Goal: Task Accomplishment & Management: Use online tool/utility

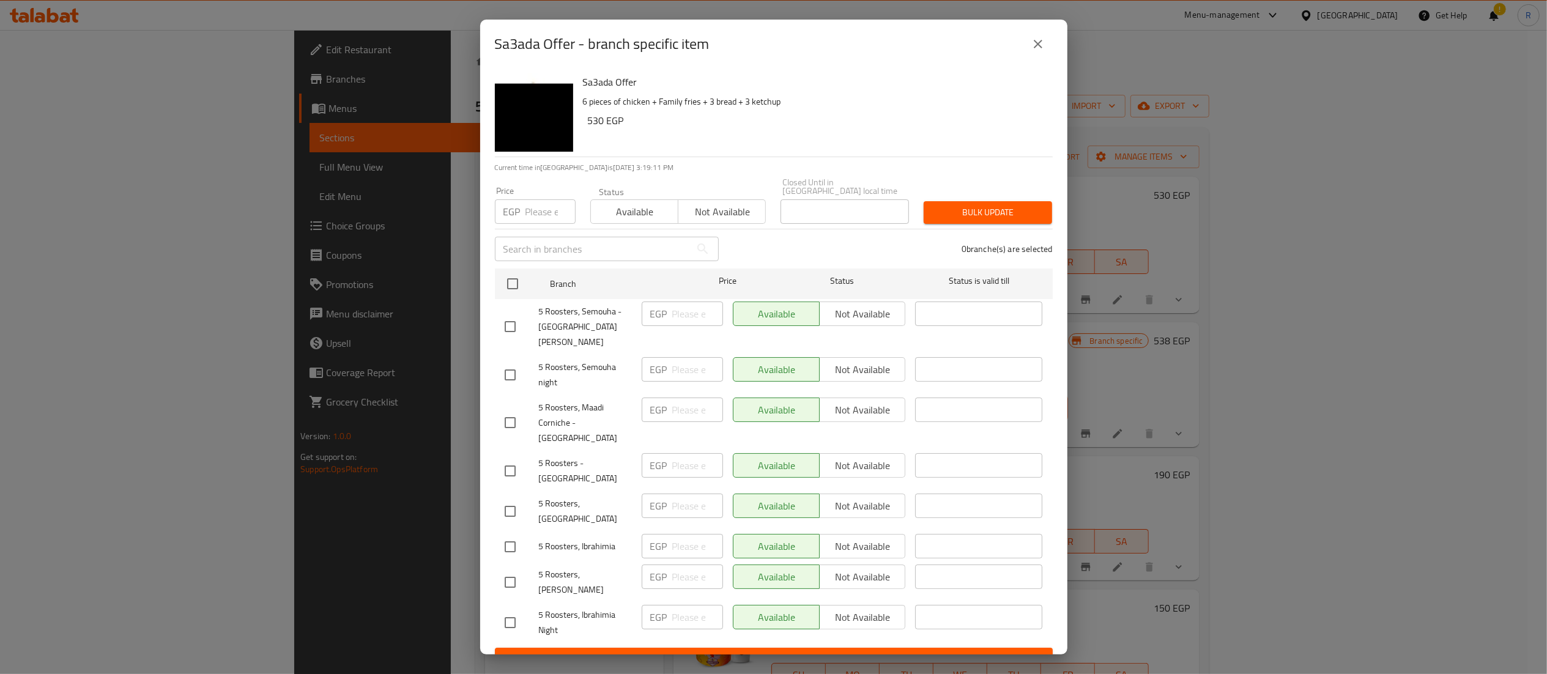
drag, startPoint x: 1041, startPoint y: 60, endPoint x: 1047, endPoint y: 67, distance: 9.6
click at [1047, 59] on button "close" at bounding box center [1037, 43] width 29 height 29
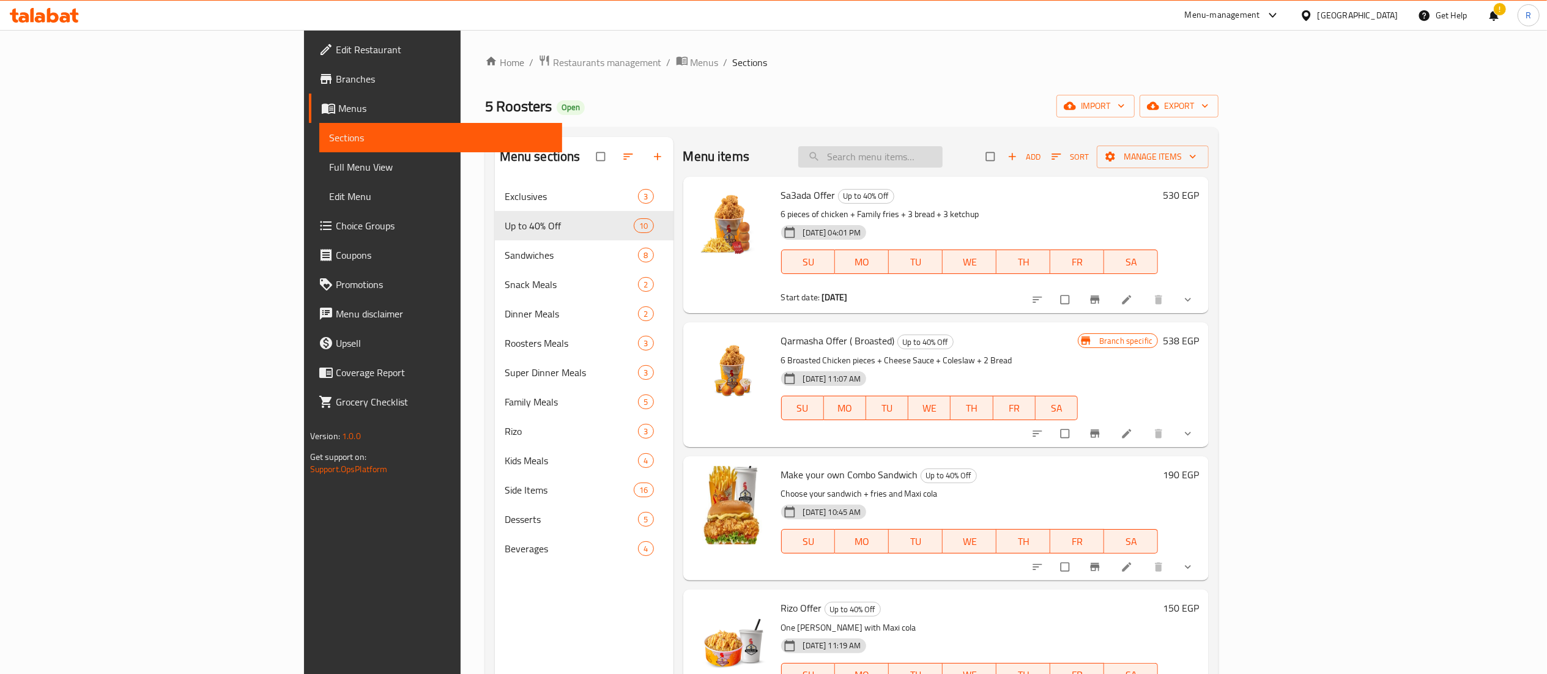
click at [943, 153] on input "search" at bounding box center [870, 156] width 144 height 21
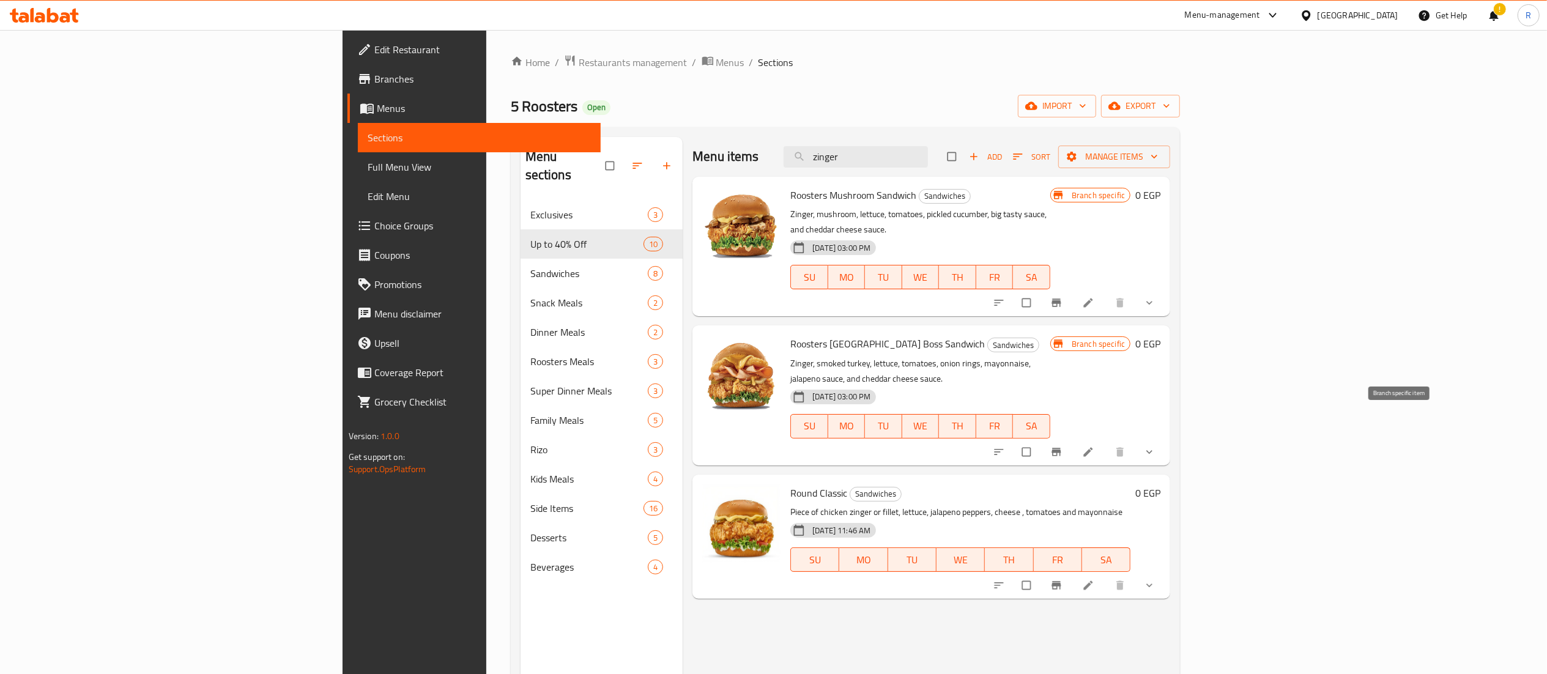
type input "zinger"
click at [1061, 448] on icon "Branch-specific-item" at bounding box center [1056, 452] width 9 height 8
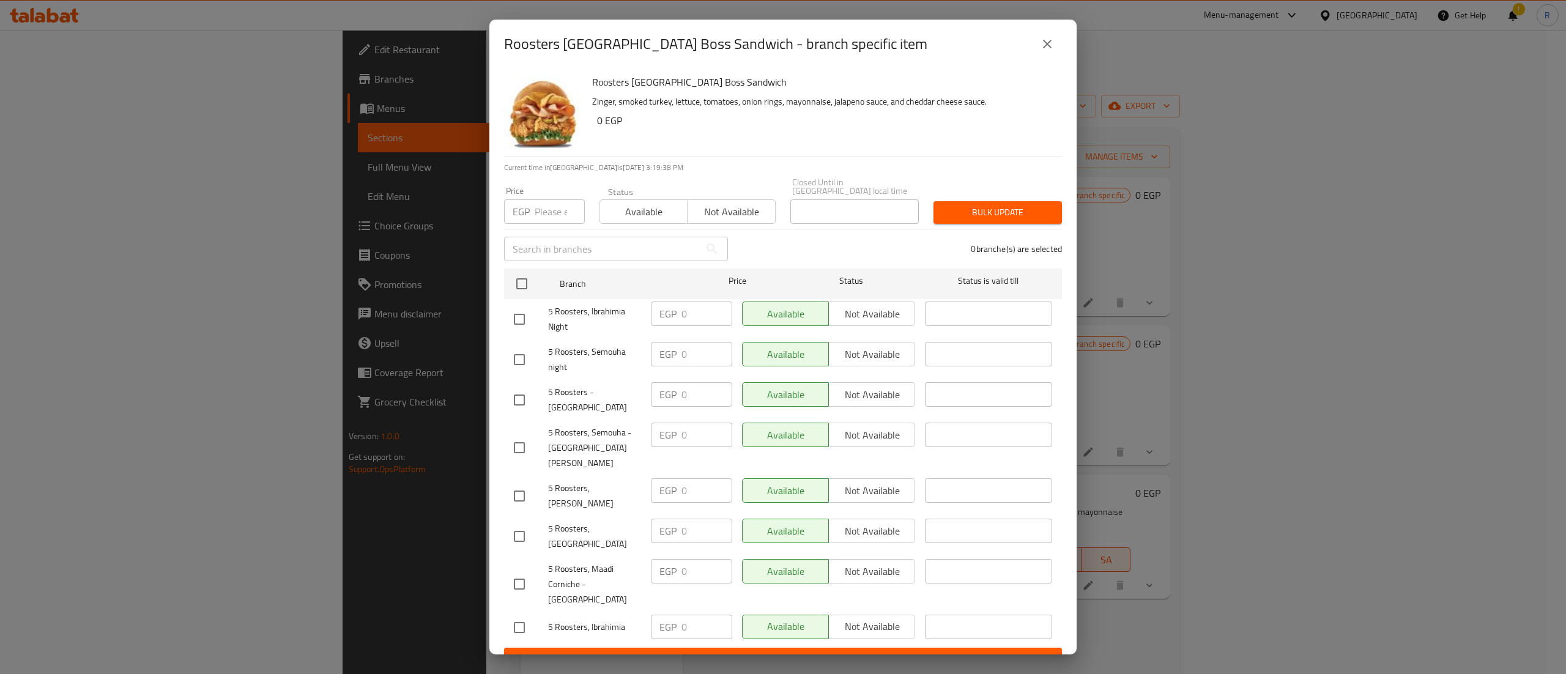
click at [1061, 56] on div "Roosters [GEOGRAPHIC_DATA] Boss Sandwich - branch specific item" at bounding box center [783, 43] width 558 height 29
click at [1499, 418] on div "Roosters [GEOGRAPHIC_DATA] Boss Sandwich - branch specific item Roosters [GEOGR…" at bounding box center [783, 337] width 1566 height 674
click at [1057, 55] on button "close" at bounding box center [1047, 43] width 29 height 29
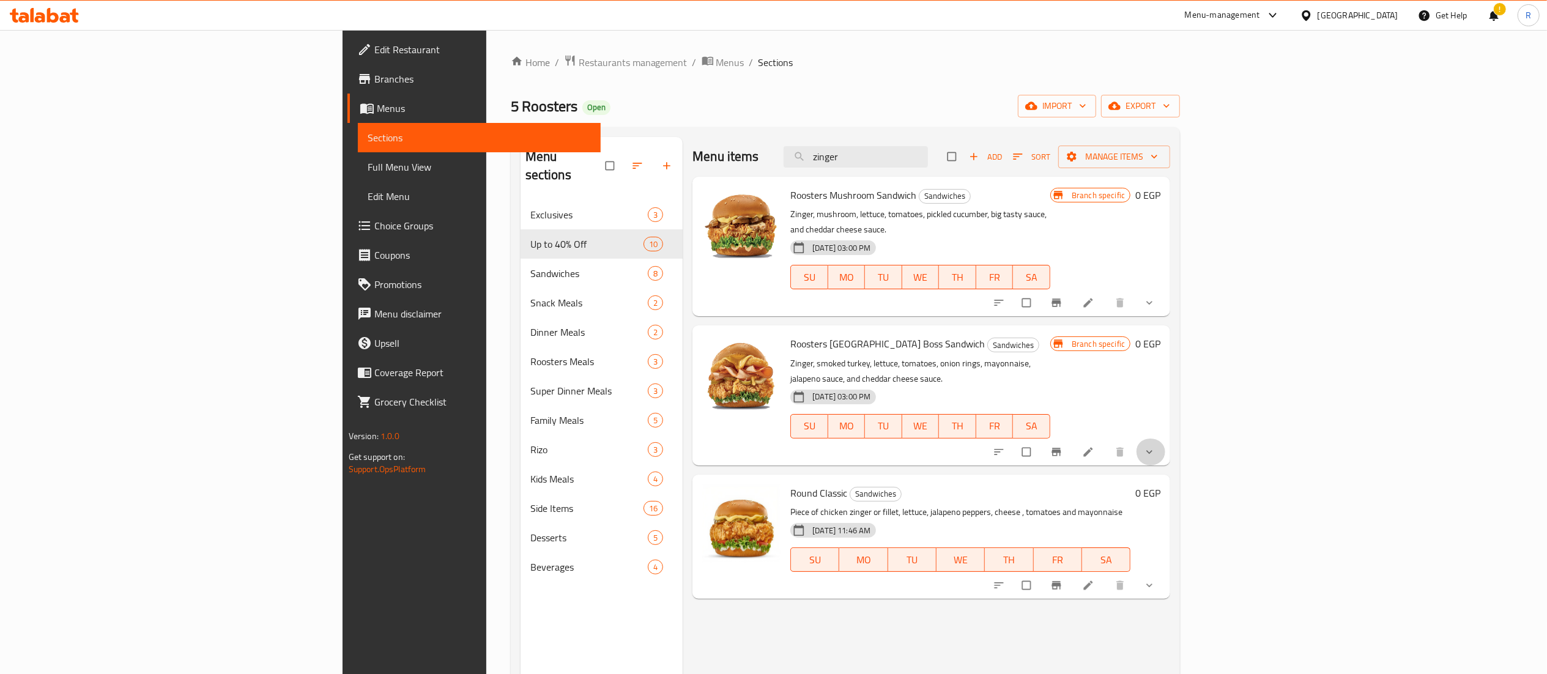
click at [1165, 439] on button "show more" at bounding box center [1150, 452] width 29 height 27
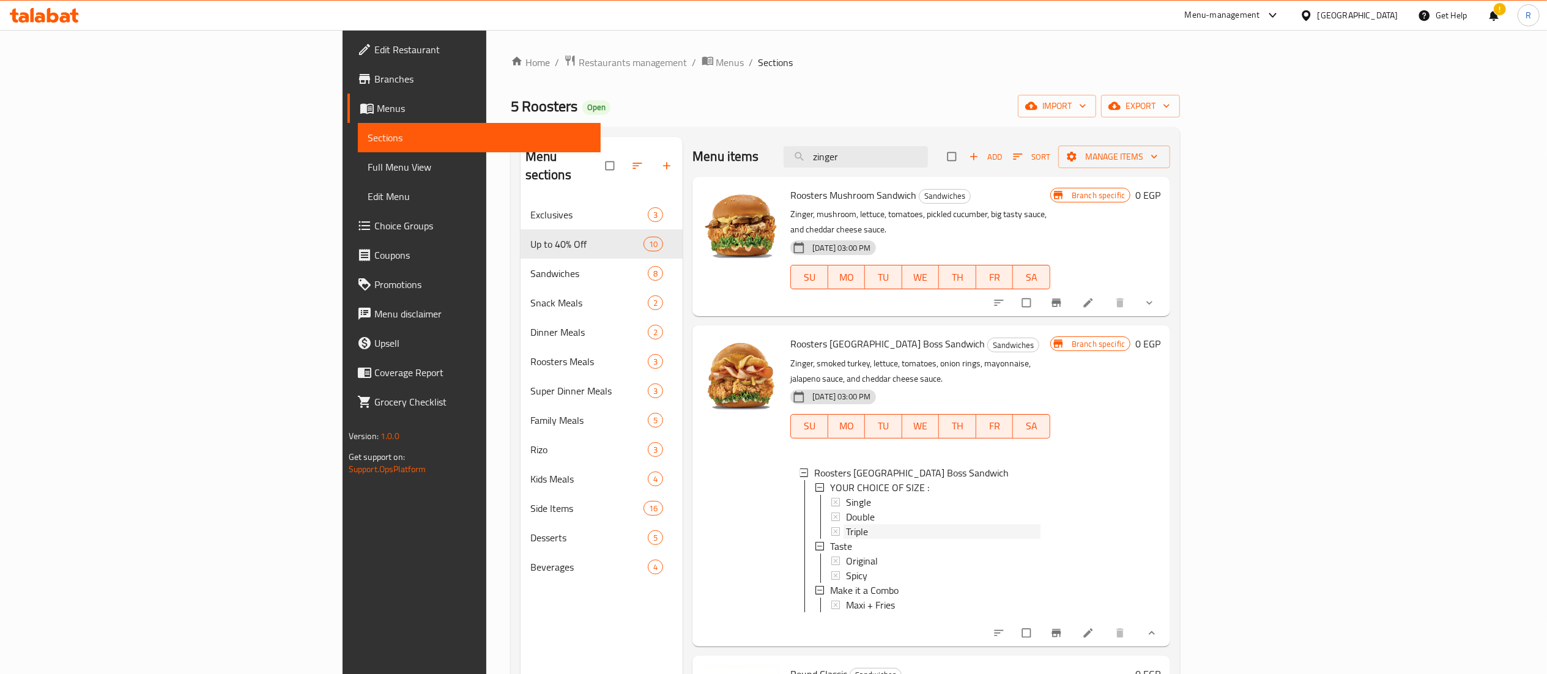
click at [869, 524] on div "Triple" at bounding box center [943, 531] width 195 height 15
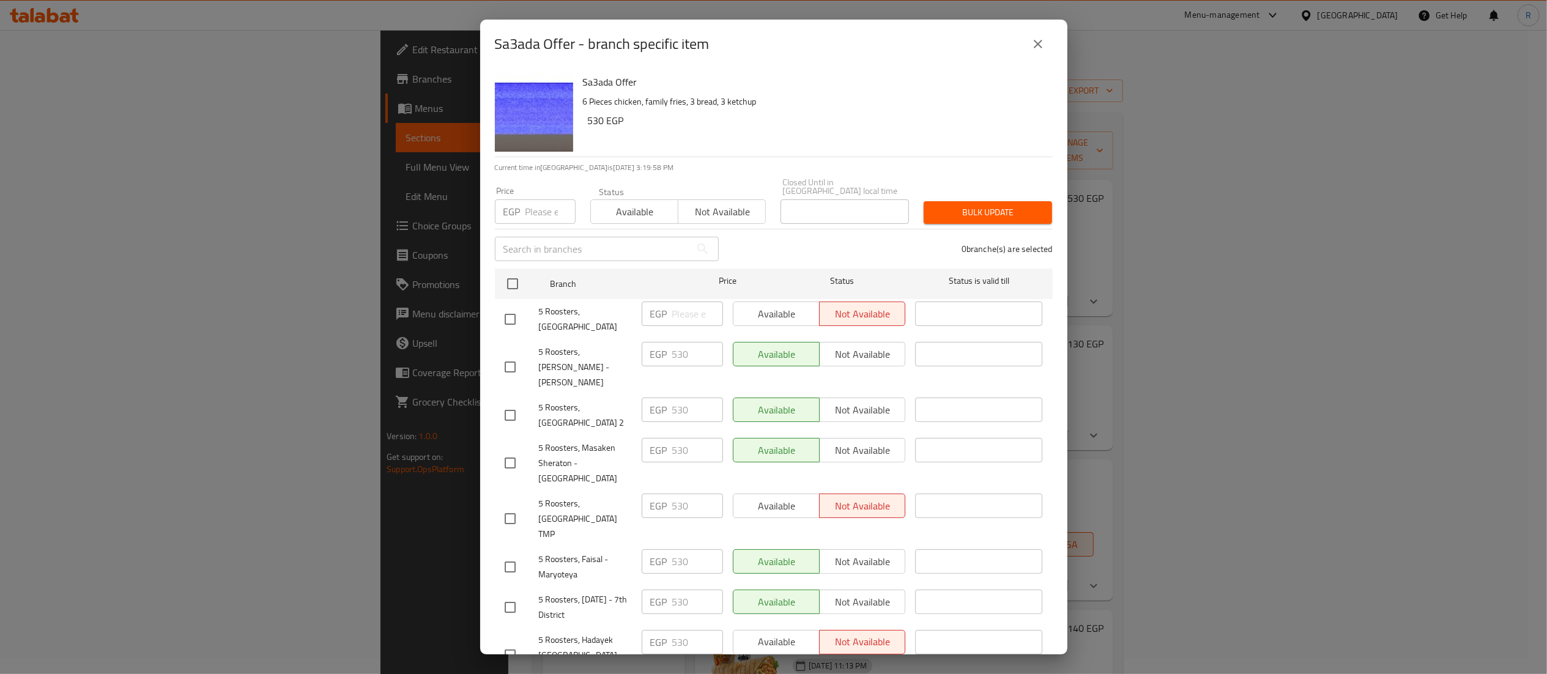
scroll to position [329, 0]
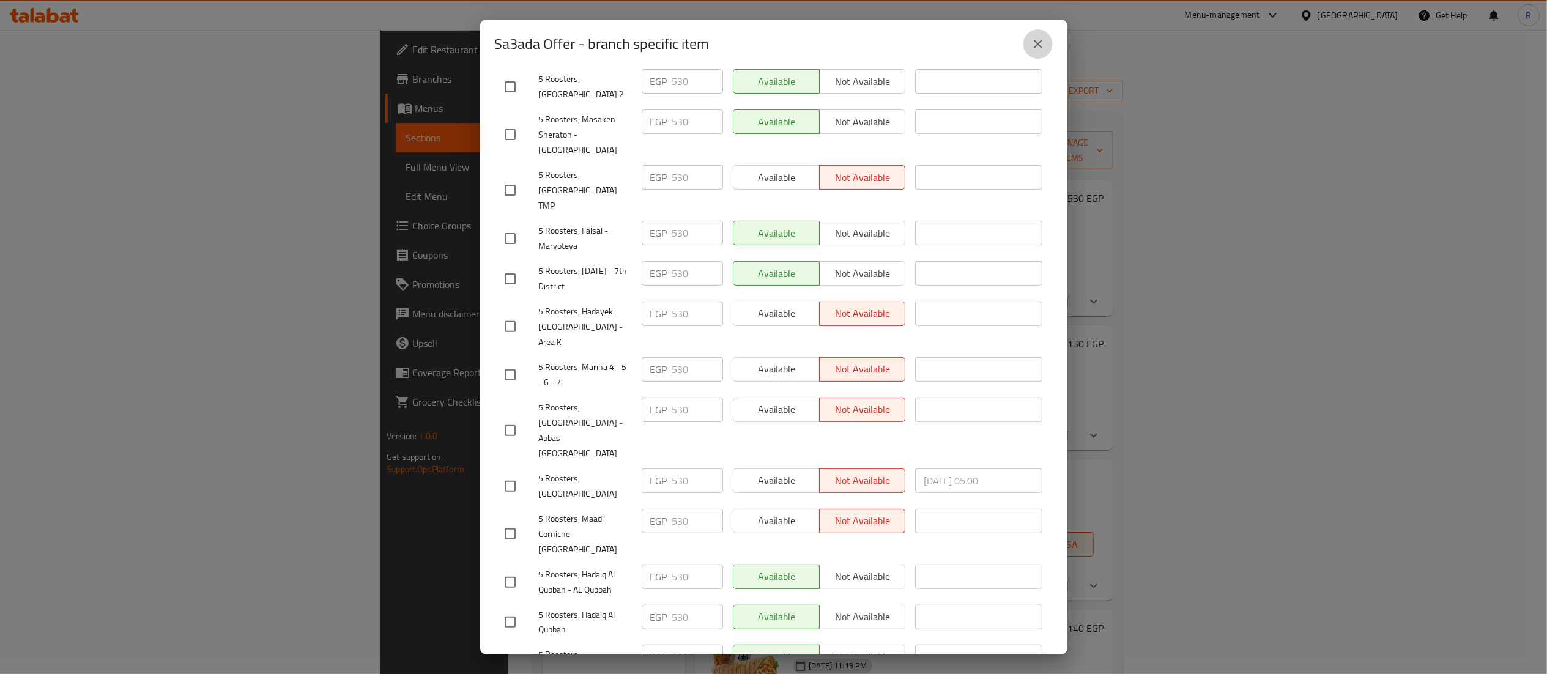
click at [1038, 40] on icon "close" at bounding box center [1038, 44] width 15 height 15
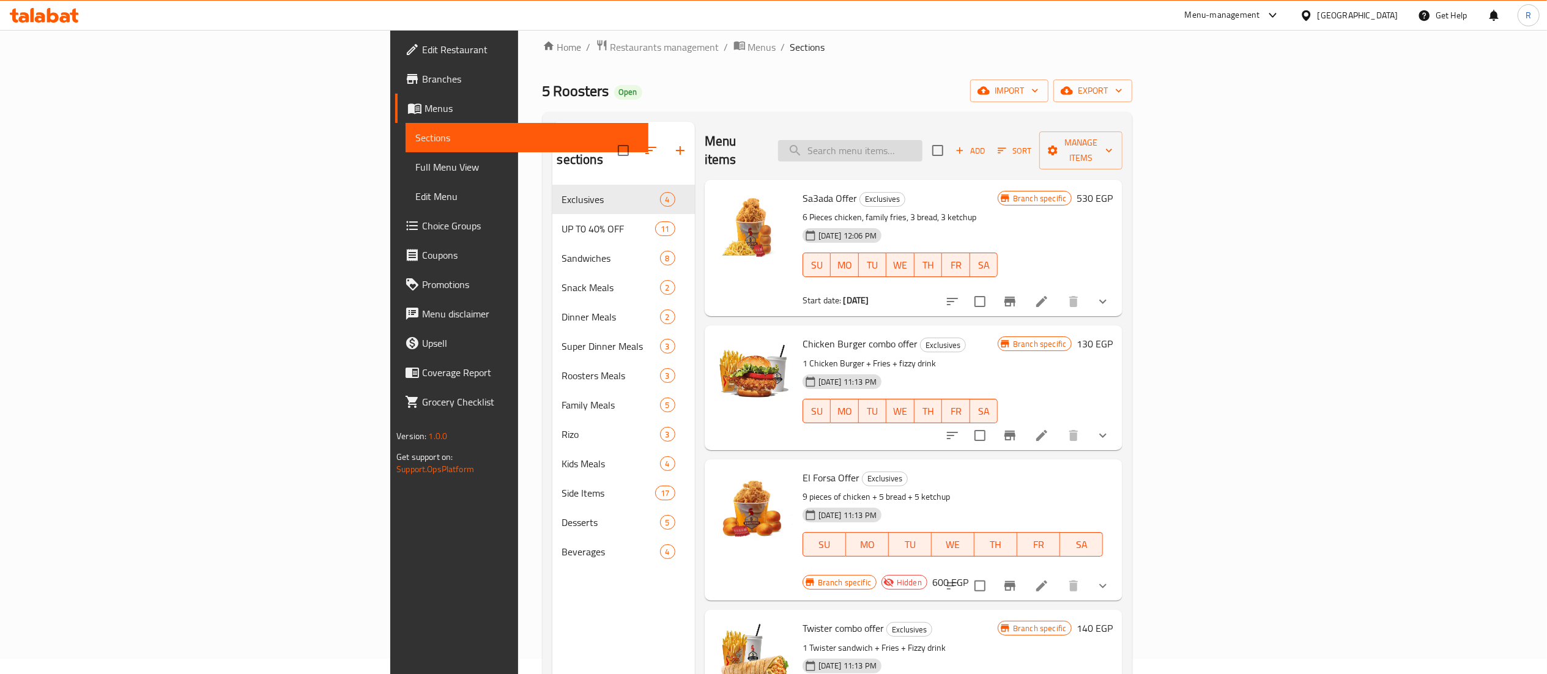
click at [923, 141] on input "search" at bounding box center [850, 150] width 144 height 21
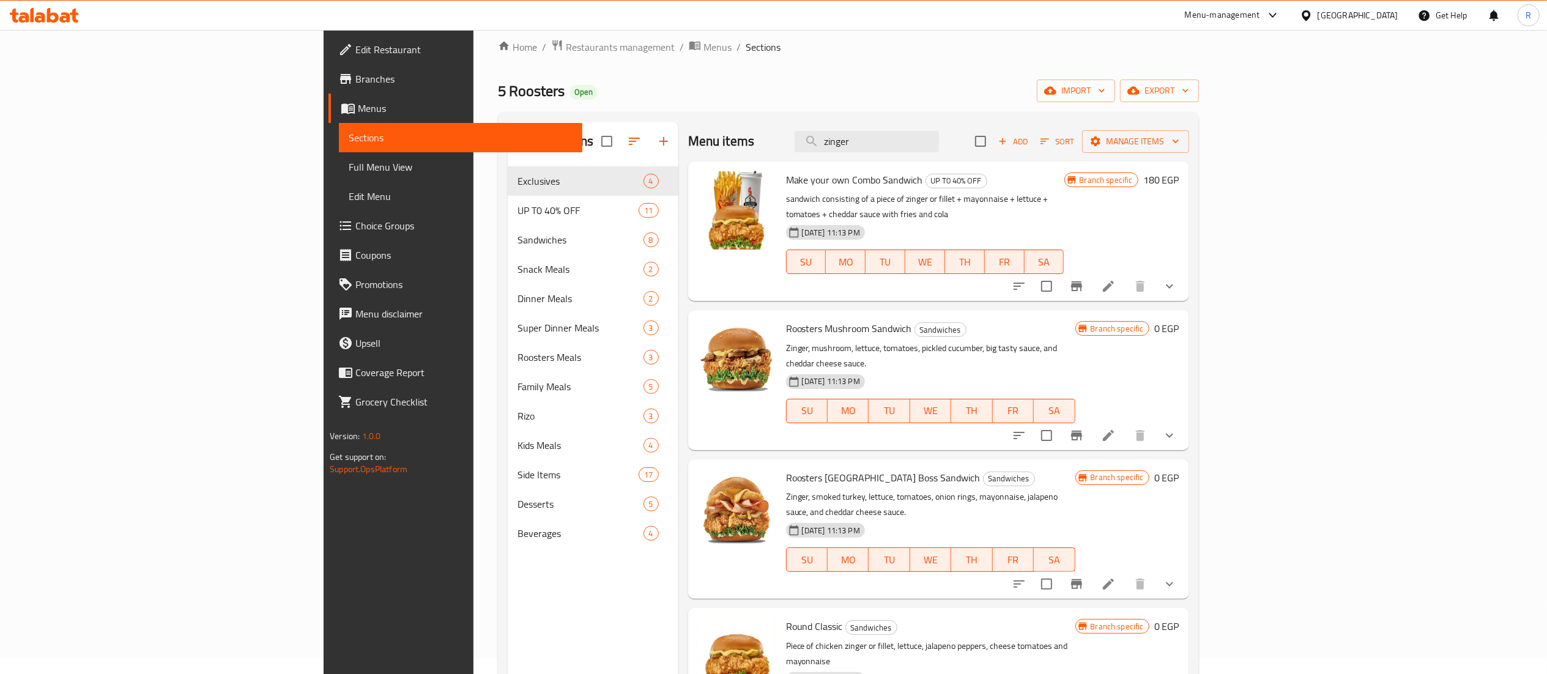
type input "zinger"
click at [1184, 570] on button "show more" at bounding box center [1169, 584] width 29 height 29
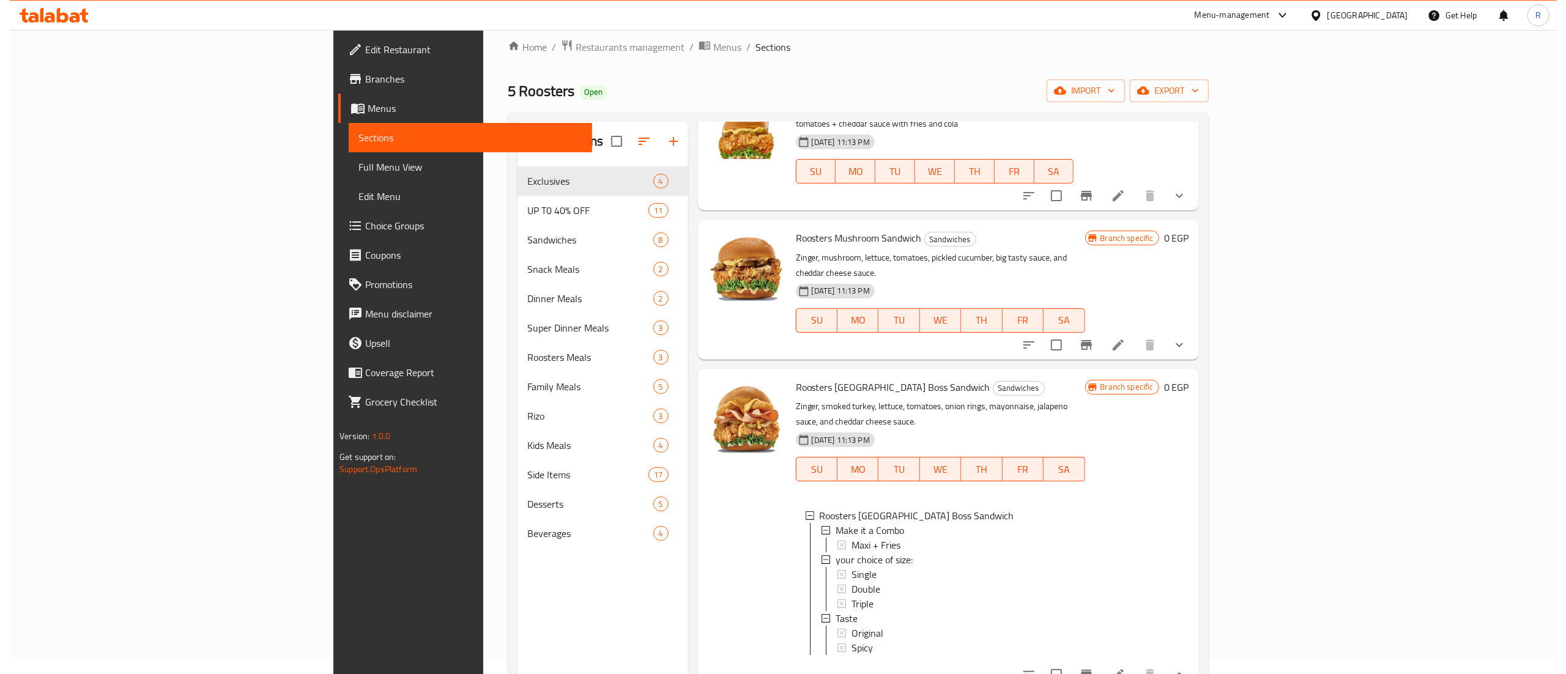
scroll to position [172, 0]
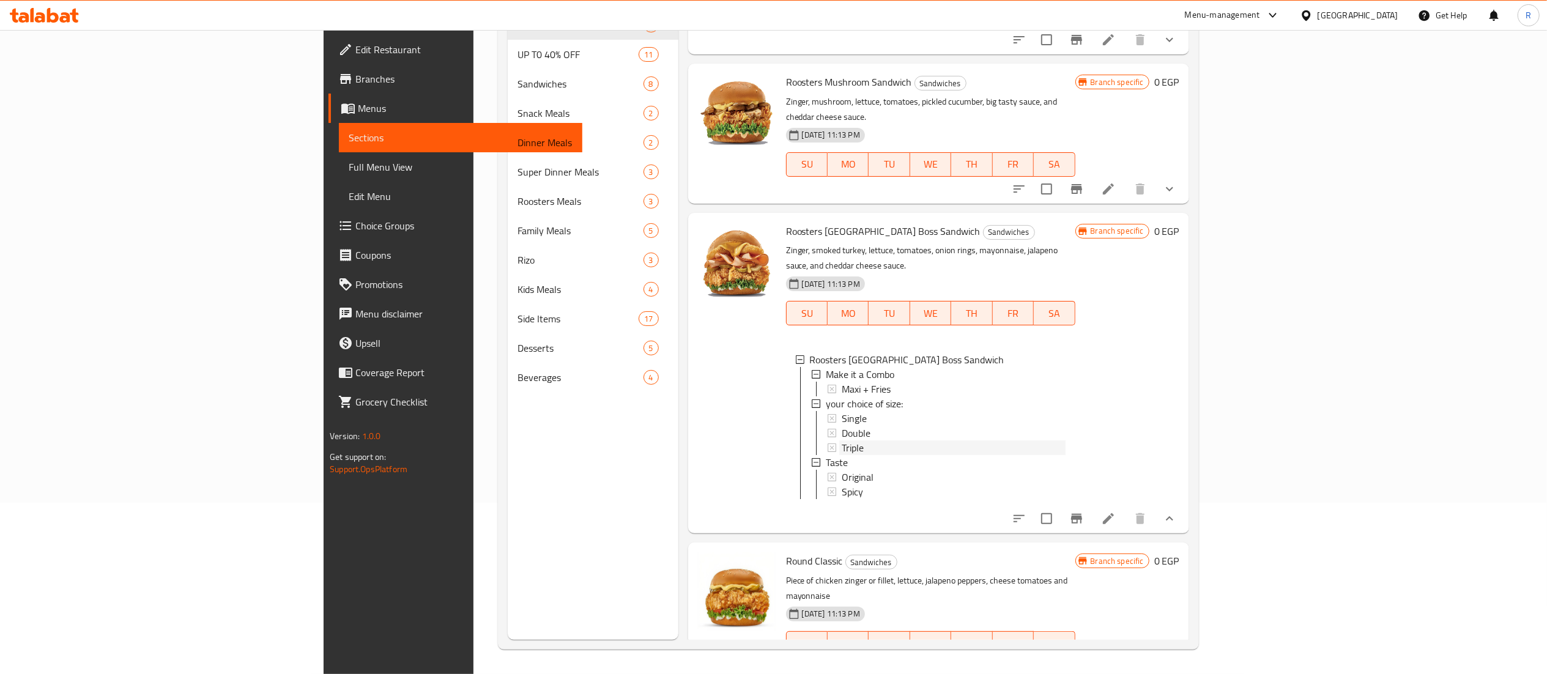
click at [842, 440] on div "Triple" at bounding box center [954, 447] width 224 height 15
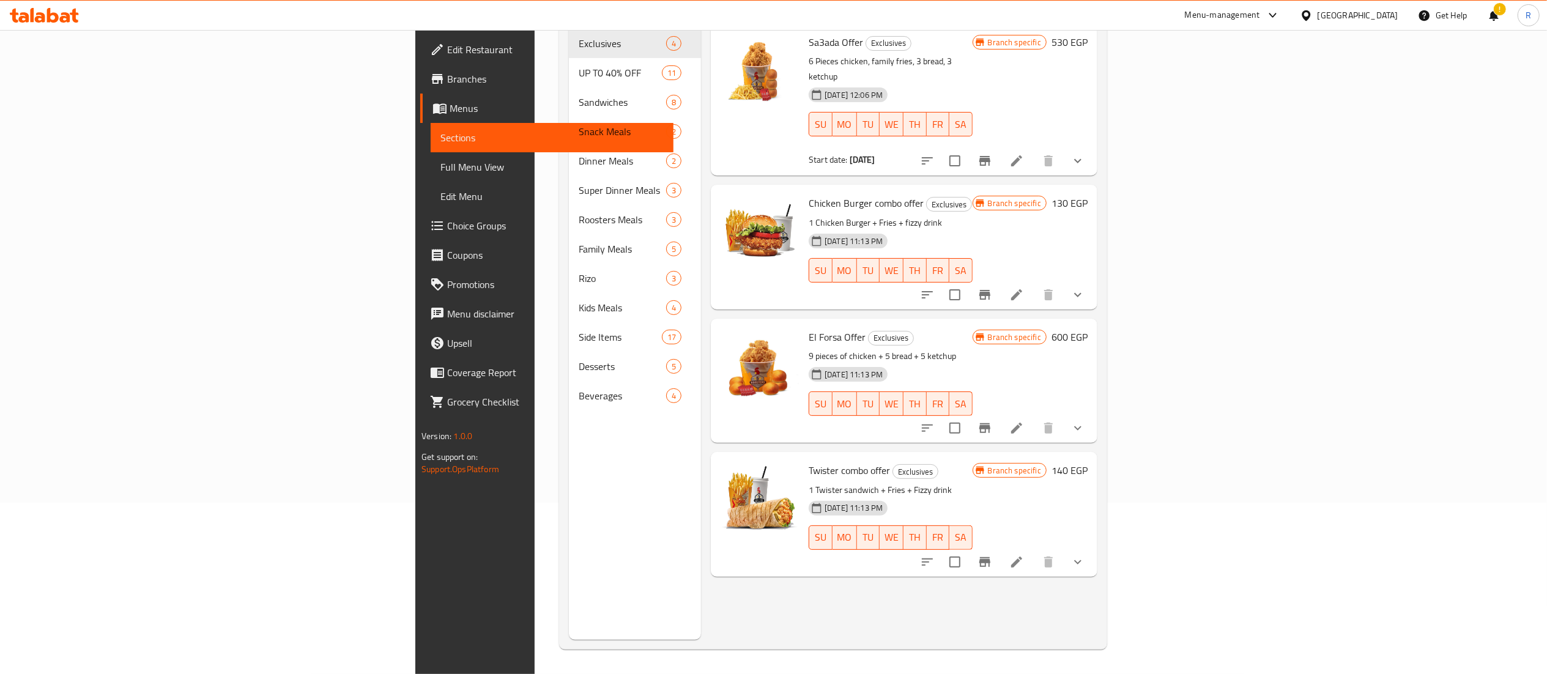
scroll to position [0, 0]
